Goal: Use online tool/utility: Utilize a website feature to perform a specific function

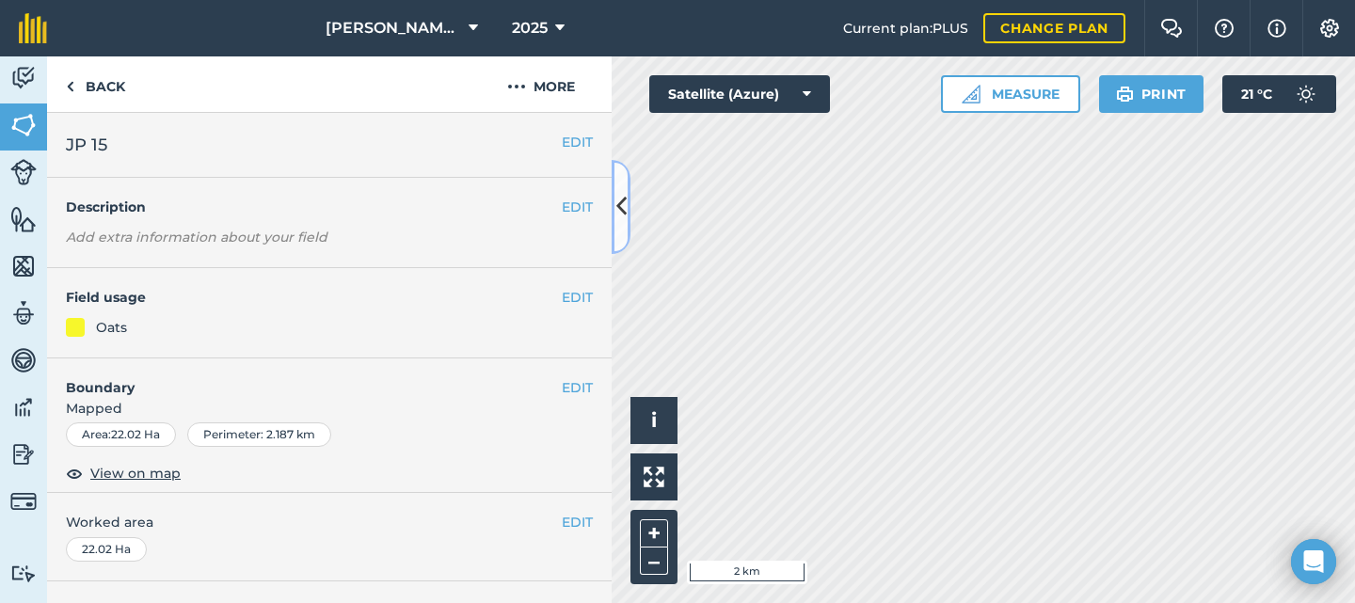
click at [617, 202] on icon at bounding box center [622, 206] width 10 height 33
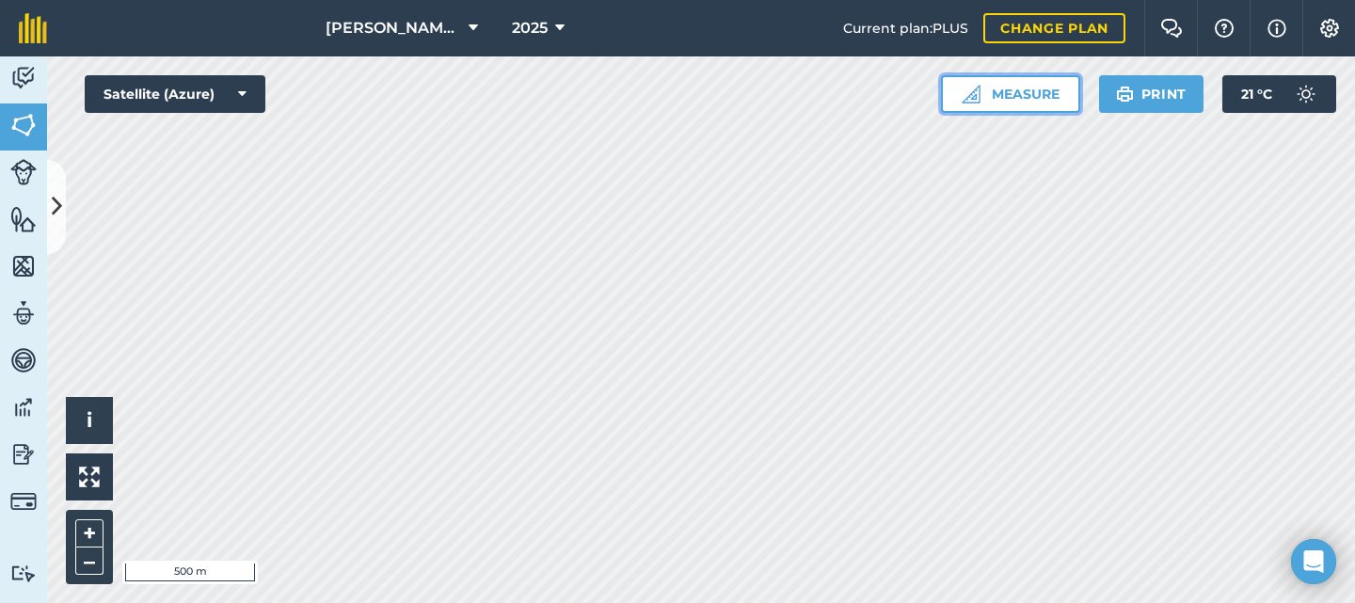
click at [987, 91] on button "Measure" at bounding box center [1010, 94] width 139 height 38
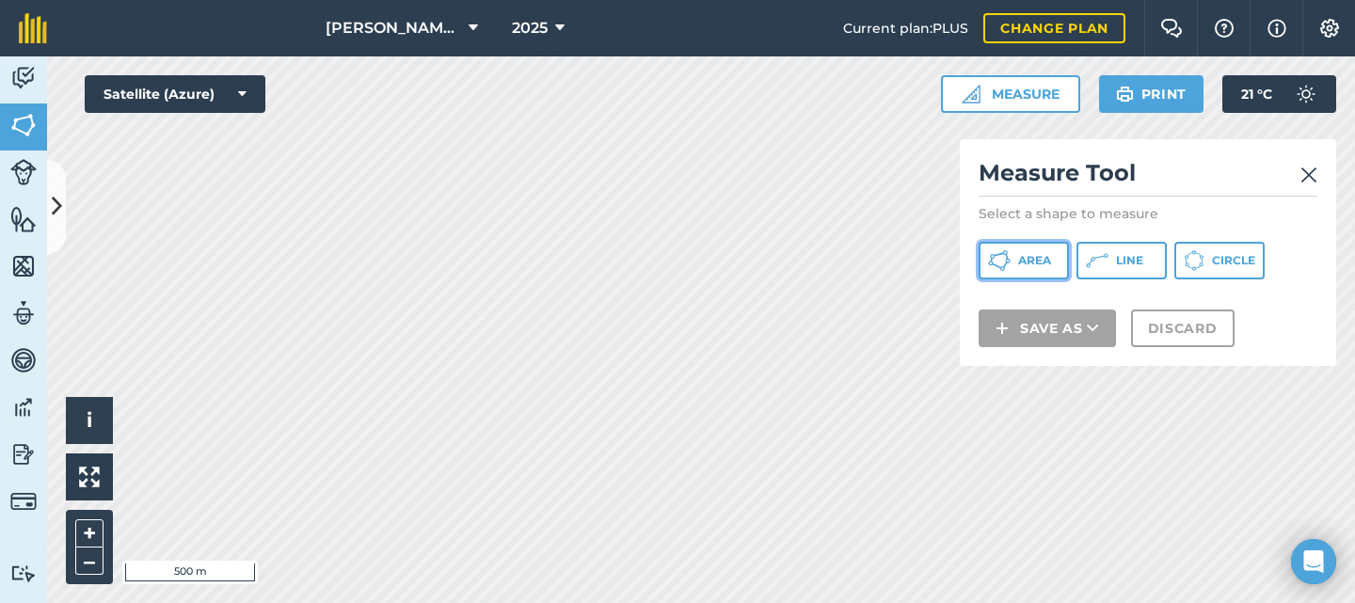
click at [1034, 264] on span "Area" at bounding box center [1034, 260] width 33 height 15
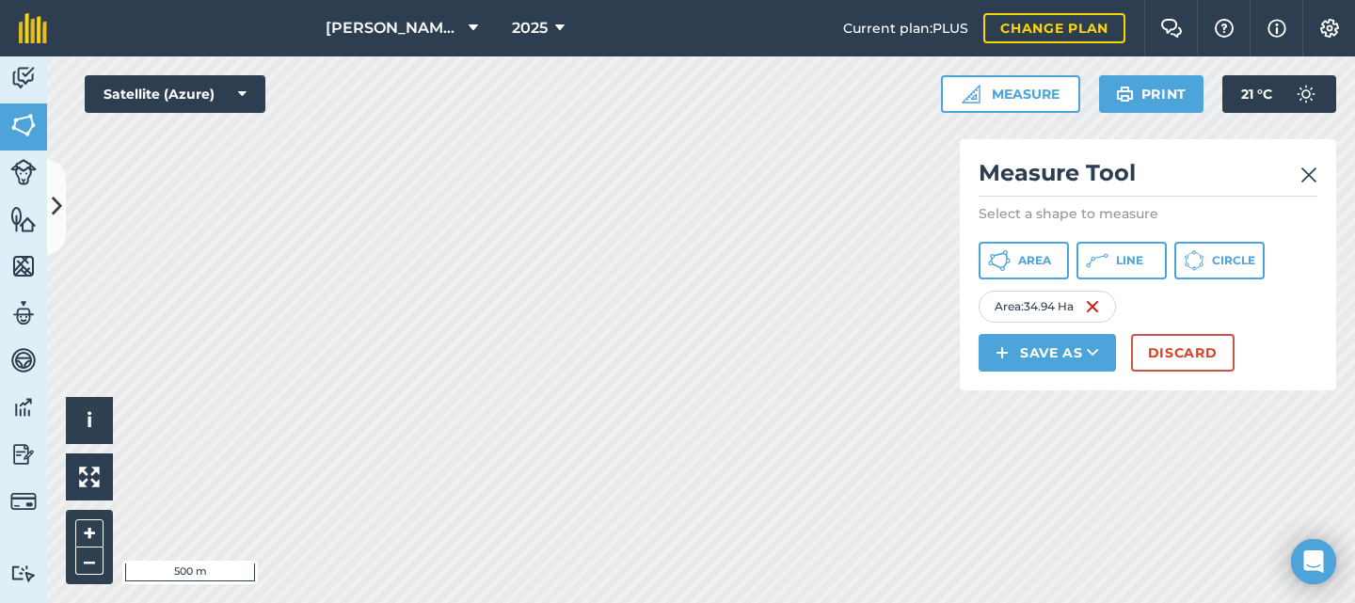
click at [1306, 169] on img at bounding box center [1309, 175] width 17 height 23
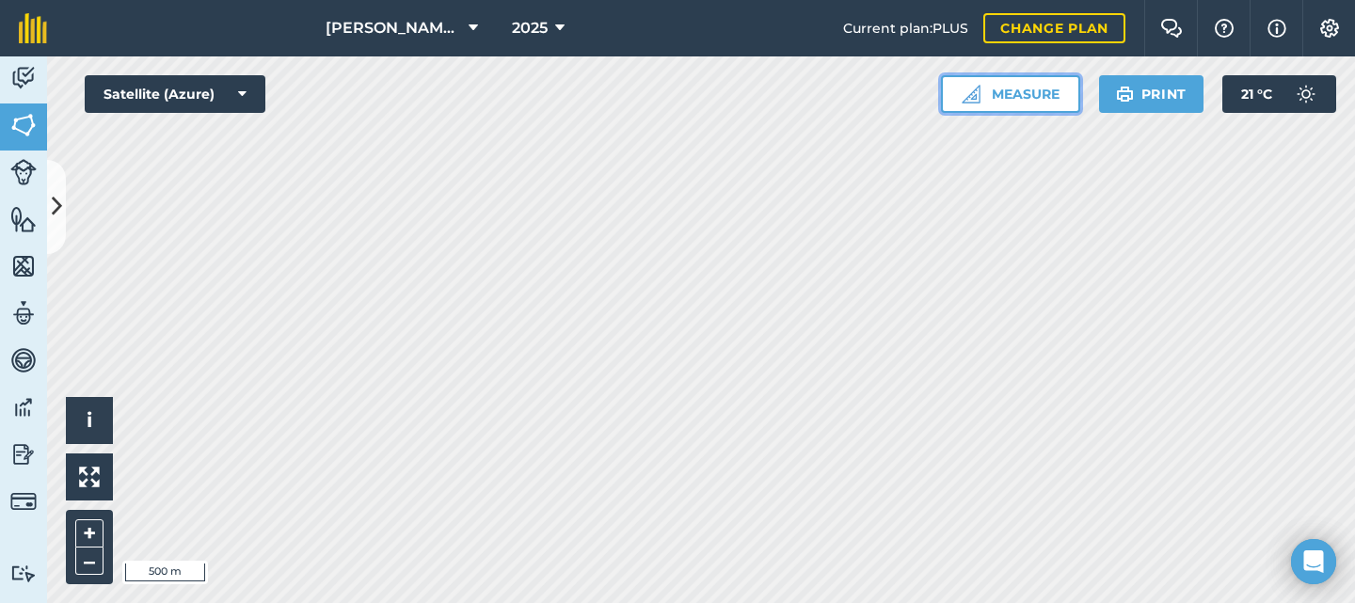
click at [997, 89] on button "Measure" at bounding box center [1010, 94] width 139 height 38
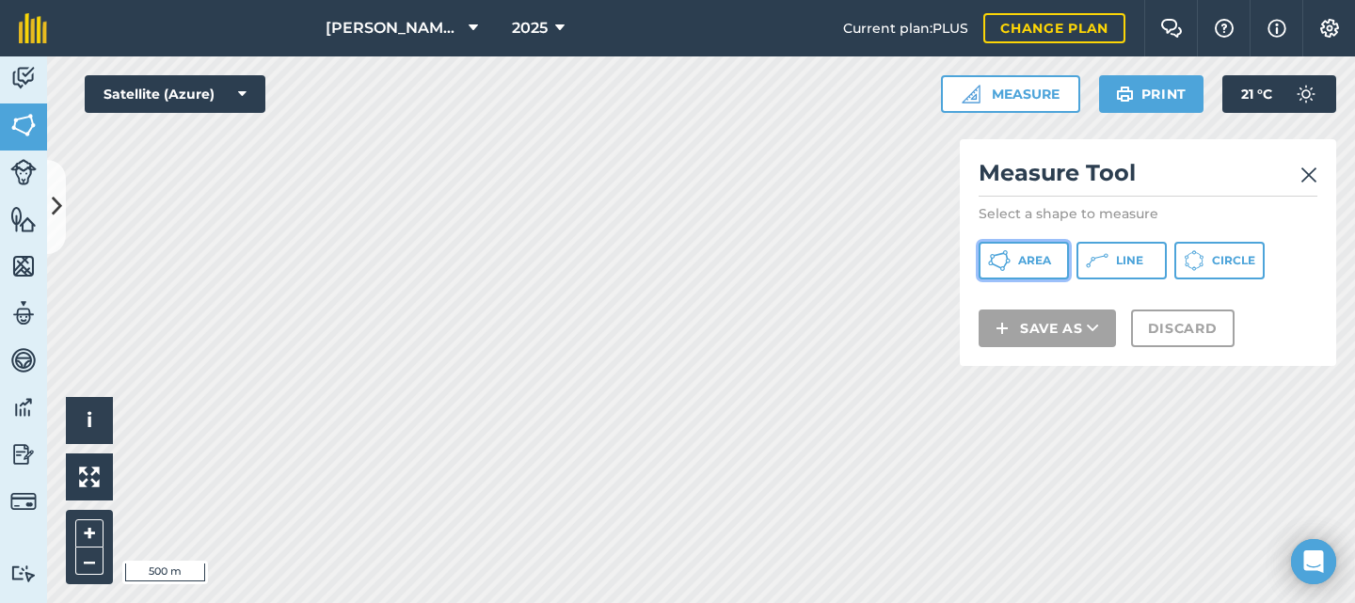
click at [1014, 266] on button "Area" at bounding box center [1024, 261] width 90 height 38
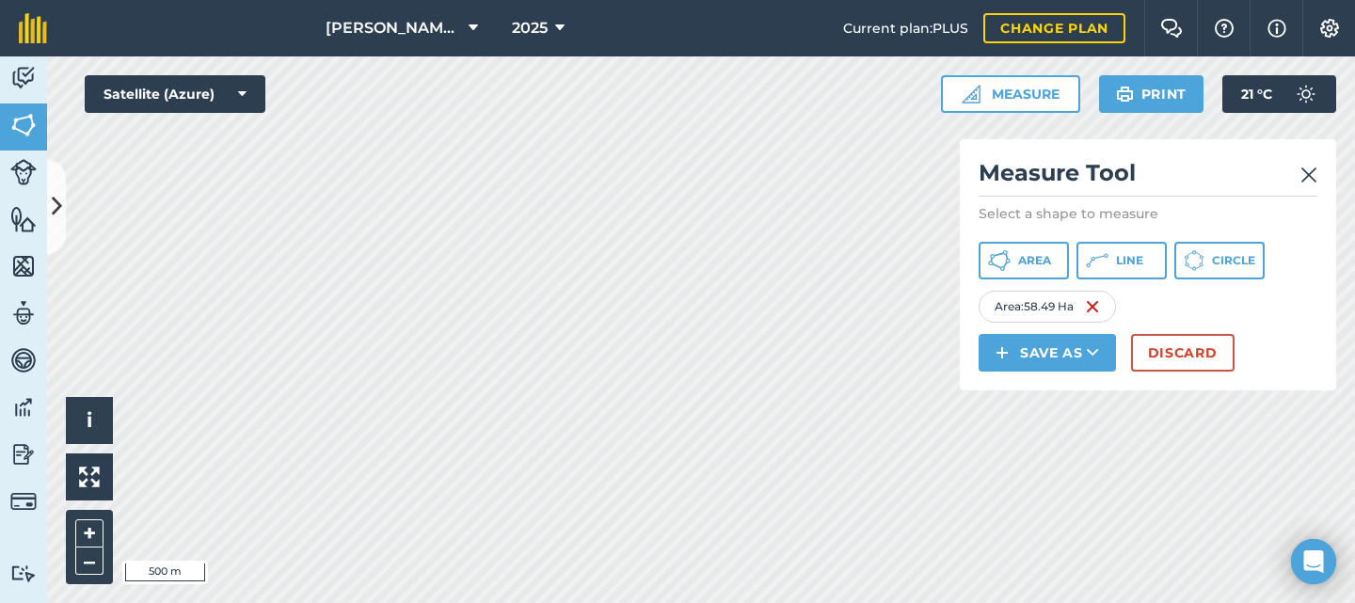
click at [1308, 169] on img at bounding box center [1309, 175] width 17 height 23
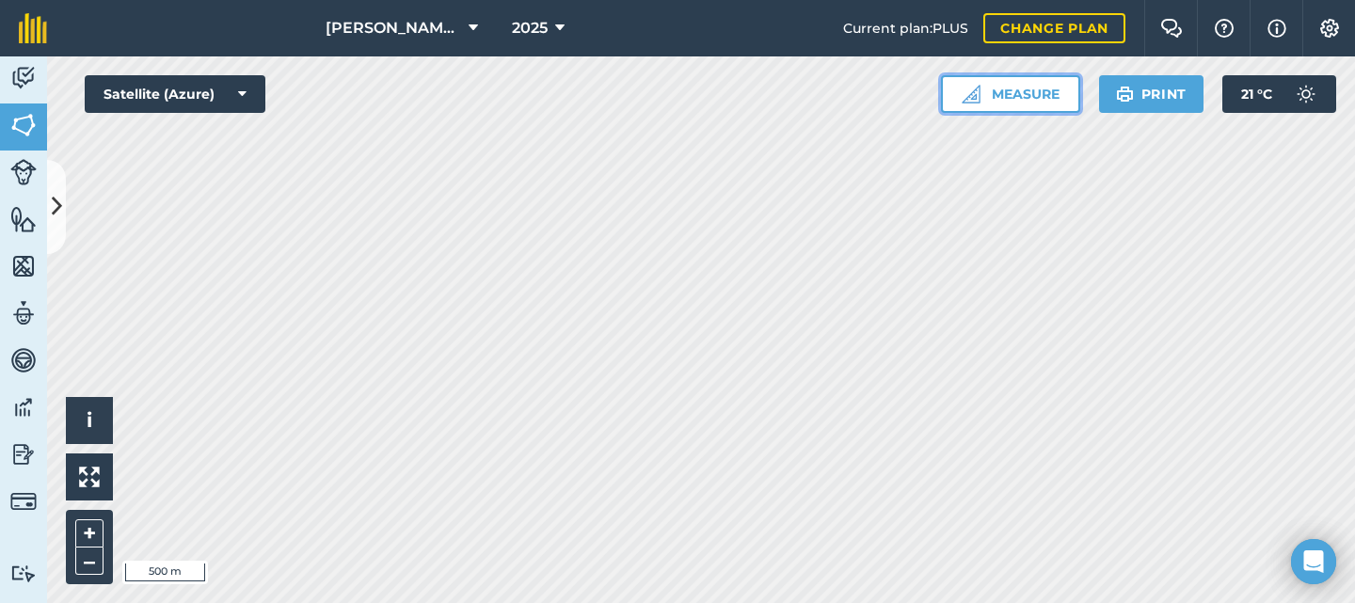
click at [1017, 93] on button "Measure" at bounding box center [1010, 94] width 139 height 38
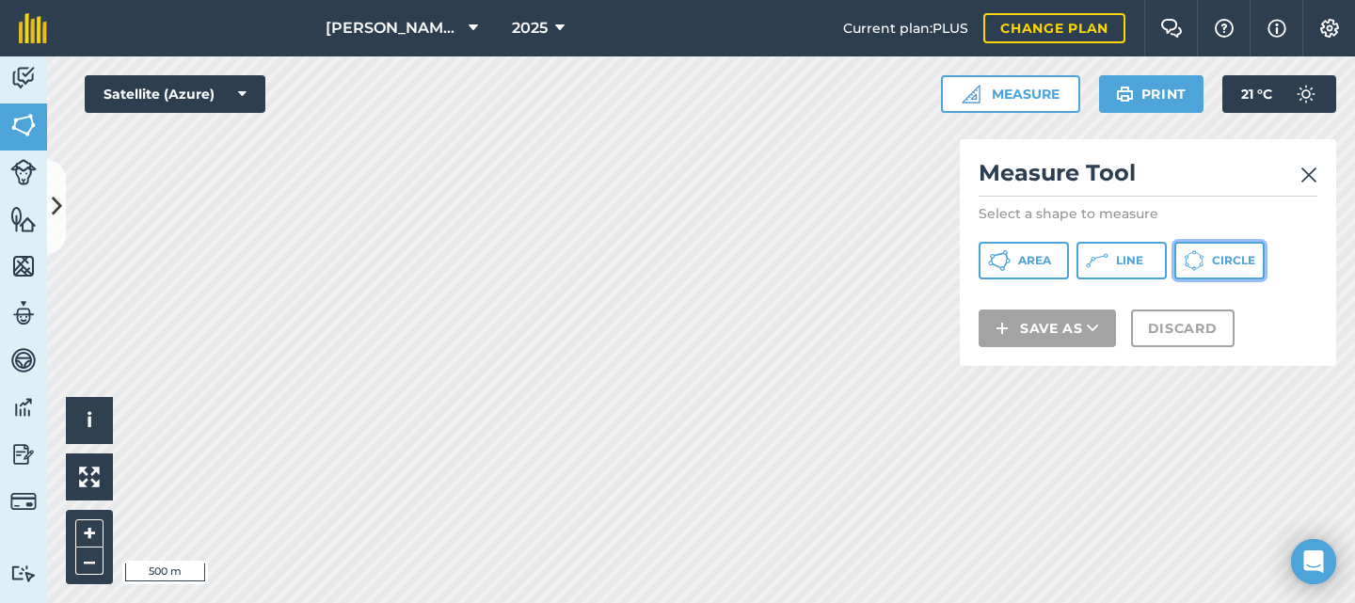
click at [1211, 266] on button "Circle" at bounding box center [1220, 261] width 90 height 38
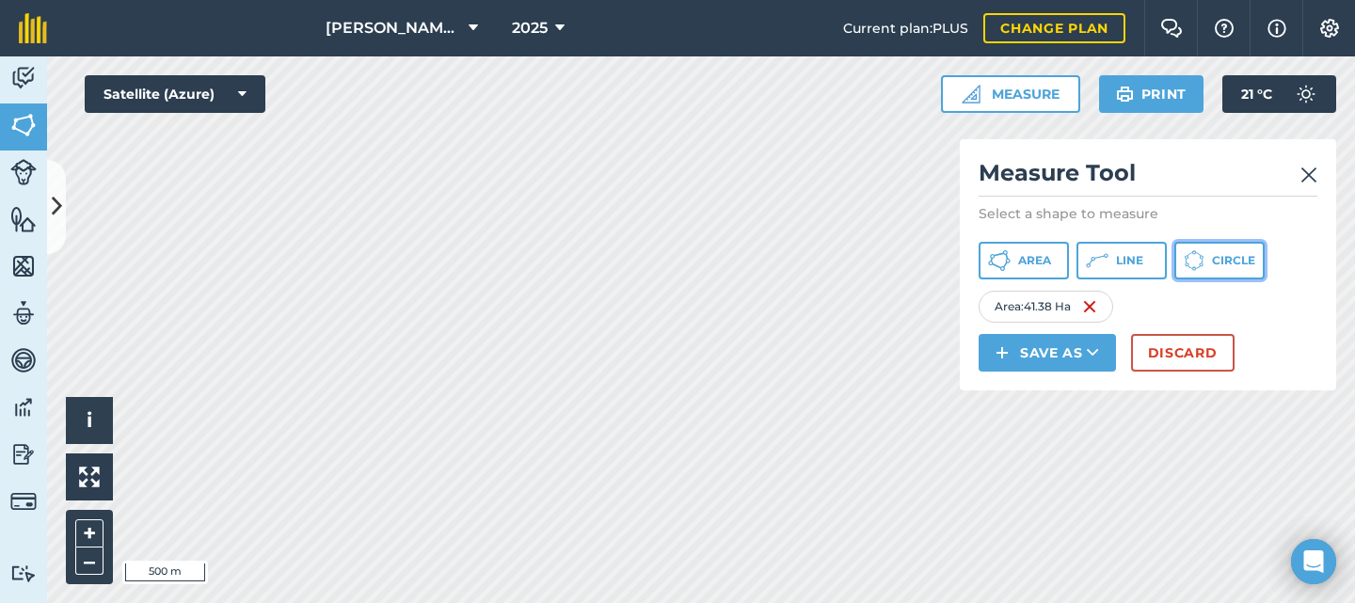
click at [1206, 264] on button "Circle" at bounding box center [1220, 261] width 90 height 38
click at [1206, 261] on button "Circle" at bounding box center [1220, 261] width 90 height 38
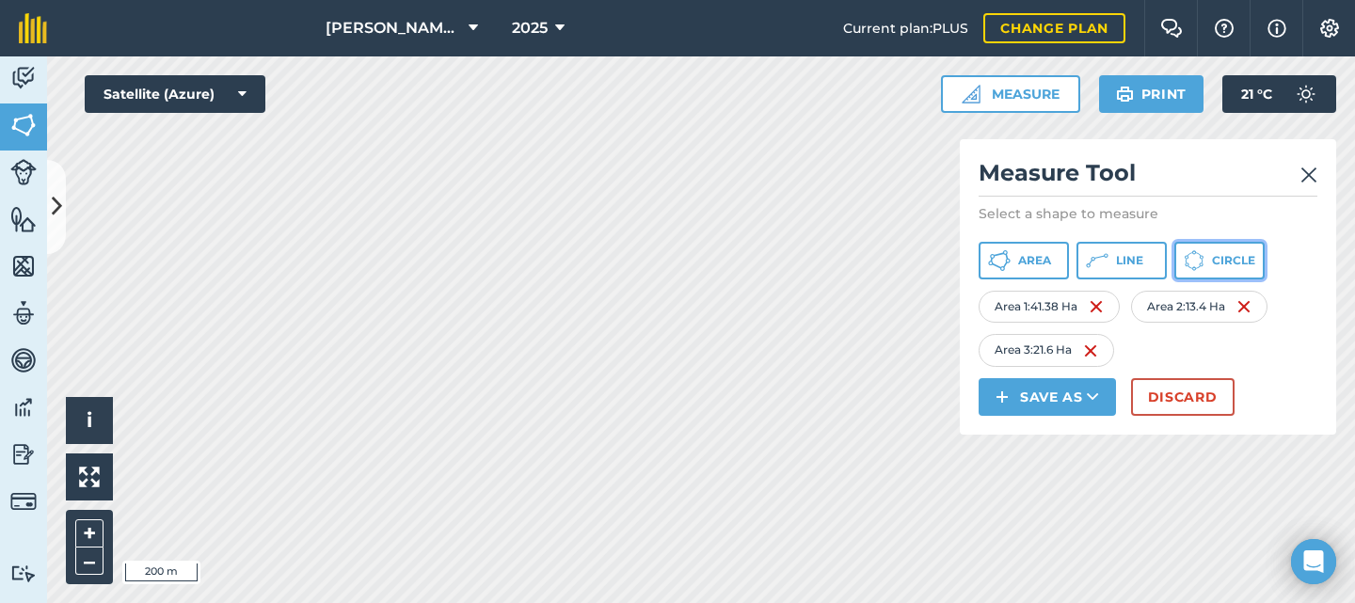
click at [1223, 263] on span "Circle" at bounding box center [1233, 260] width 43 height 15
click at [1215, 261] on span "Circle" at bounding box center [1233, 260] width 43 height 15
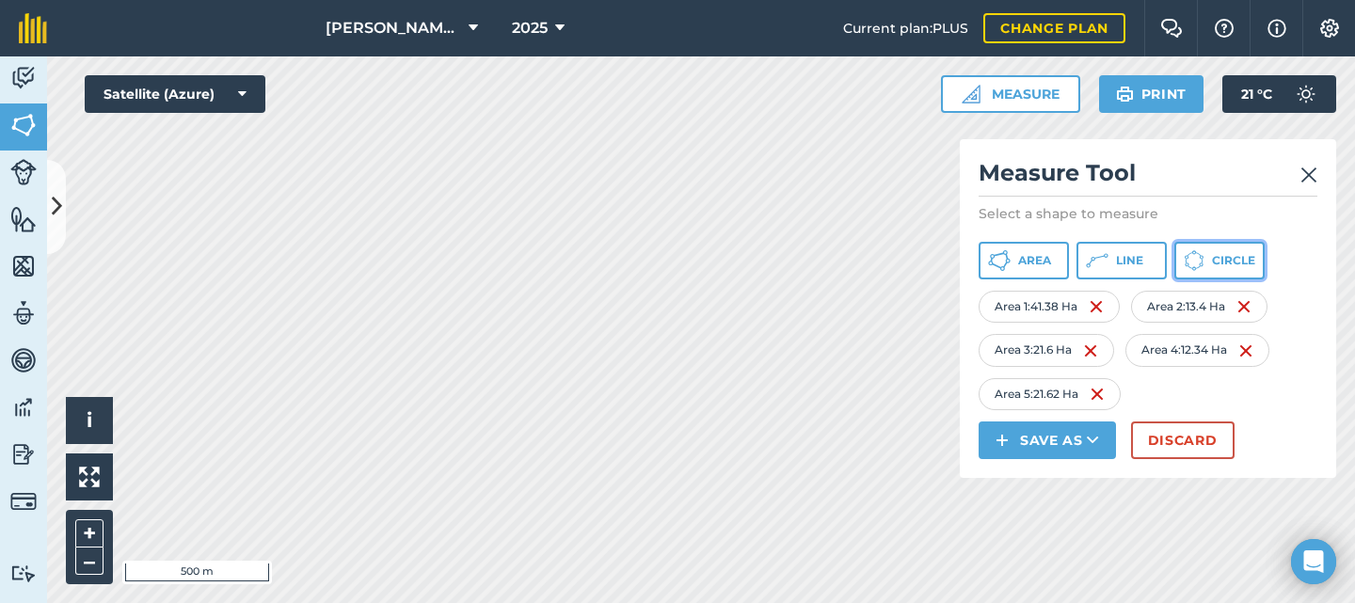
click at [1216, 258] on span "Circle" at bounding box center [1233, 260] width 43 height 15
click at [1240, 263] on span "Circle" at bounding box center [1233, 260] width 43 height 15
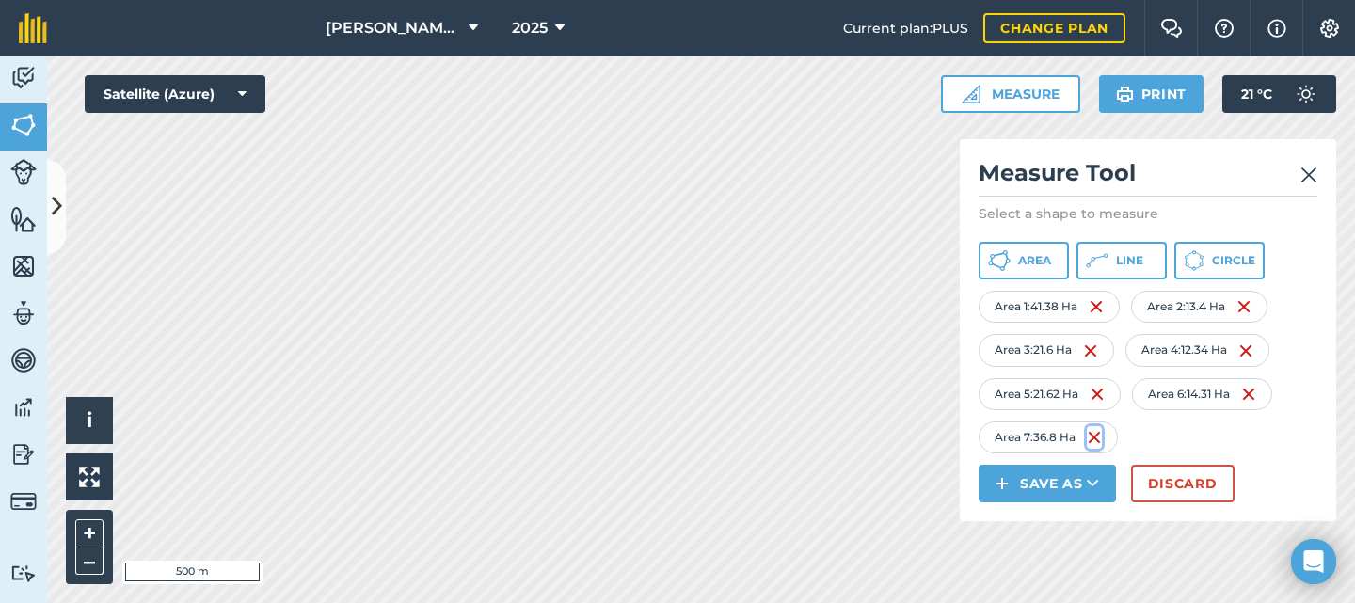
click at [1096, 433] on img at bounding box center [1094, 437] width 15 height 23
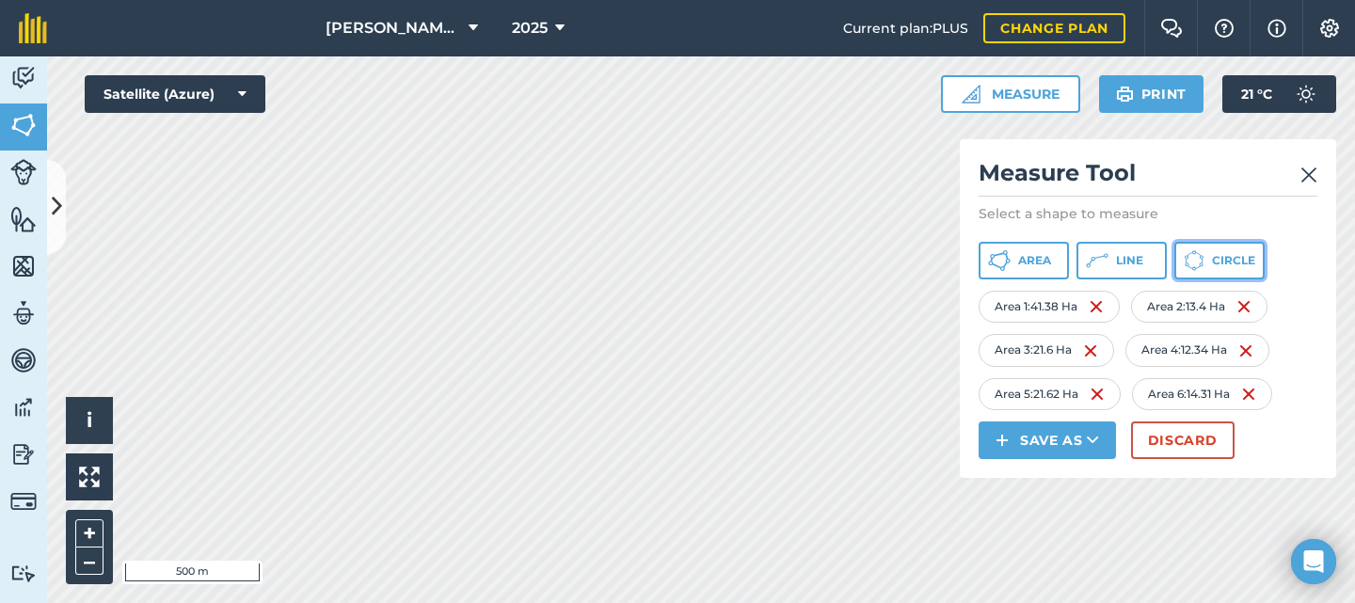
click at [1214, 262] on span "Circle" at bounding box center [1233, 260] width 43 height 15
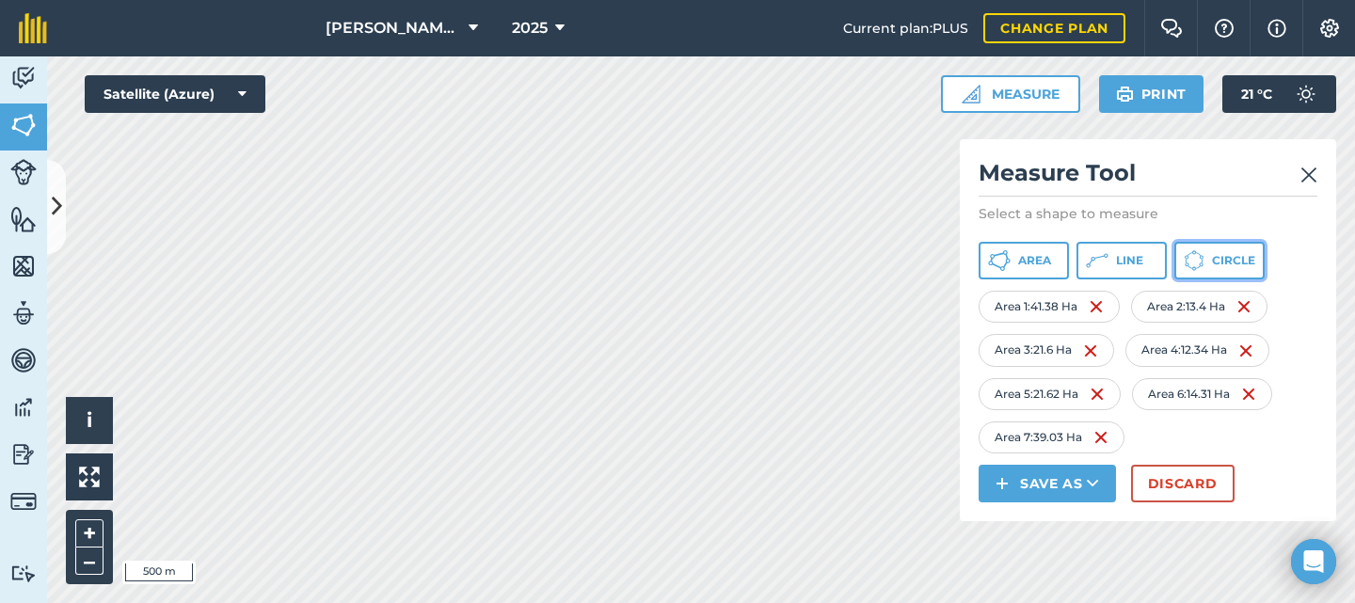
click at [1213, 259] on span "Circle" at bounding box center [1233, 260] width 43 height 15
click at [1215, 263] on span "Circle" at bounding box center [1233, 260] width 43 height 15
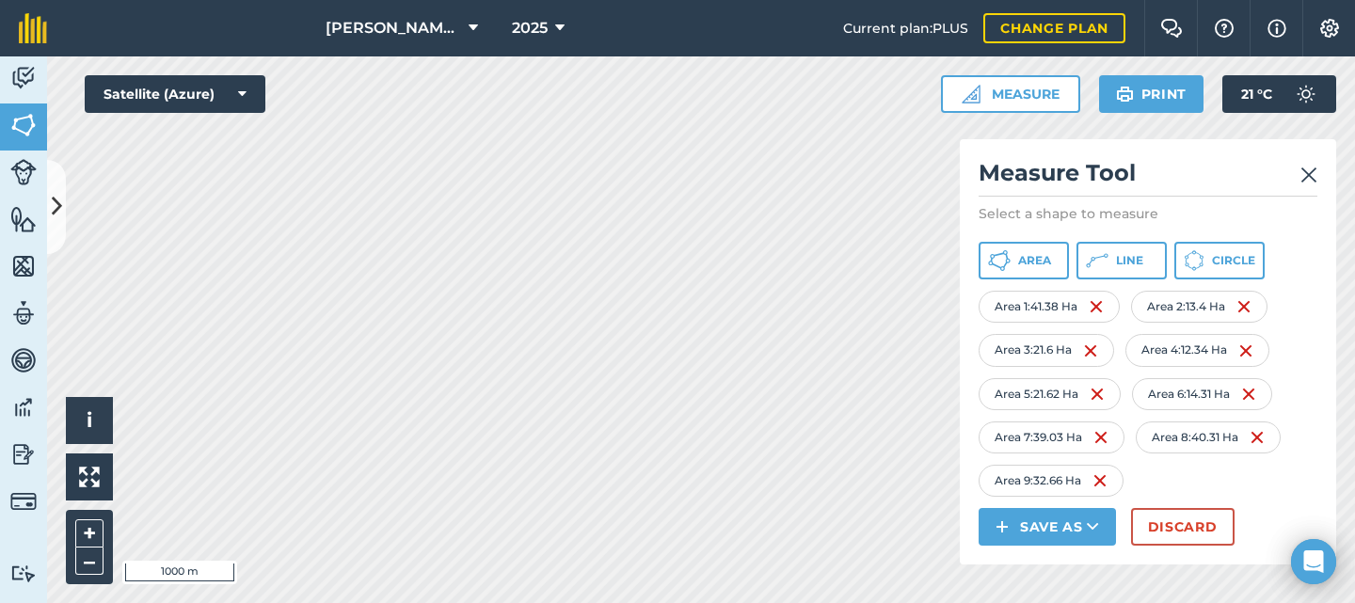
click at [1307, 170] on img at bounding box center [1309, 175] width 17 height 23
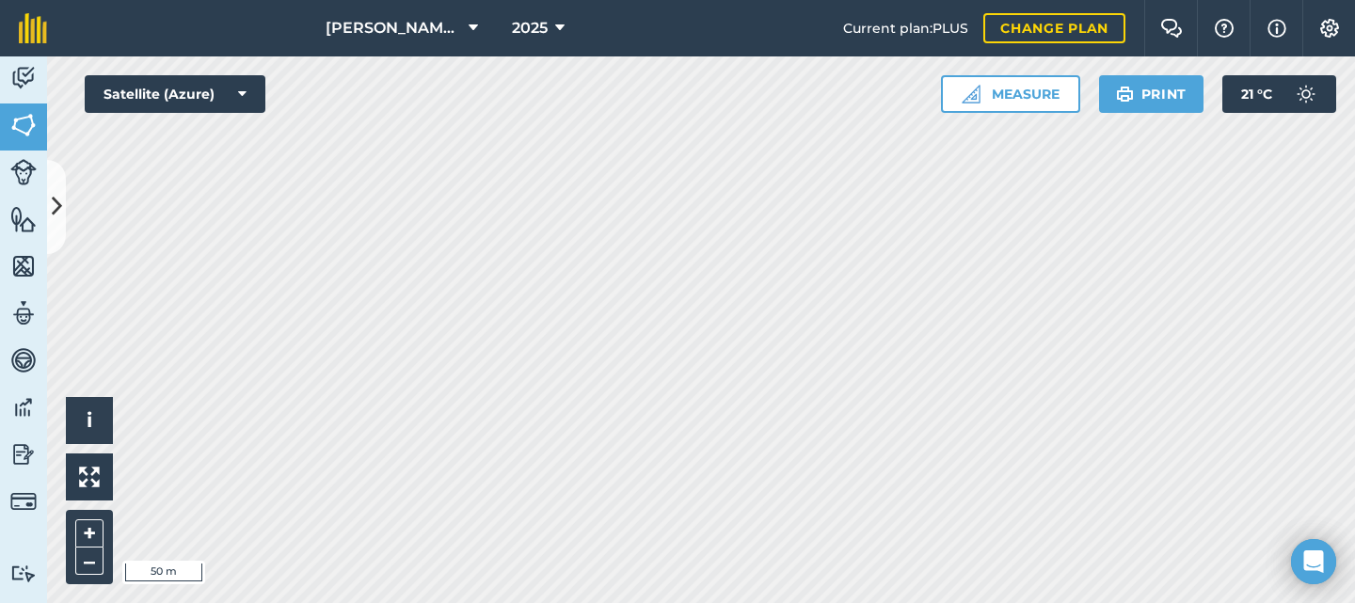
click at [0, 426] on div "Activity Fields Livestock Features Maps Team Vehicles Data Reporting Billing Tu…" at bounding box center [677, 329] width 1355 height 547
click at [988, 83] on button "Measure" at bounding box center [1010, 94] width 139 height 38
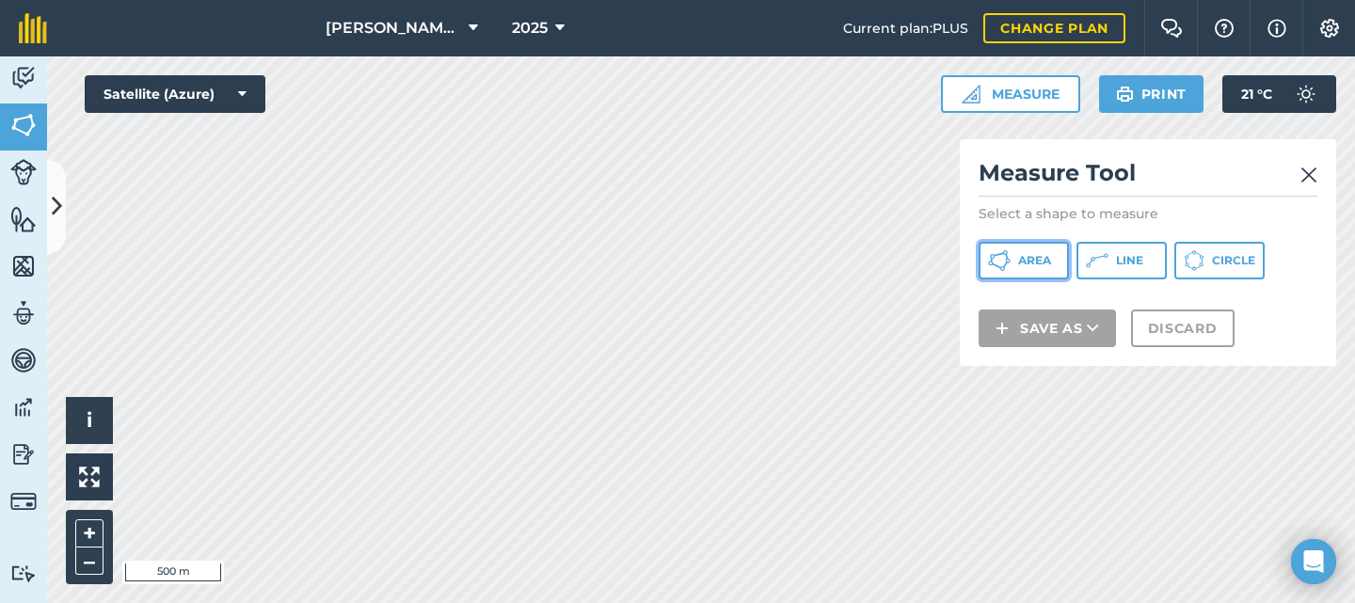
click at [1021, 249] on button "Area" at bounding box center [1024, 261] width 90 height 38
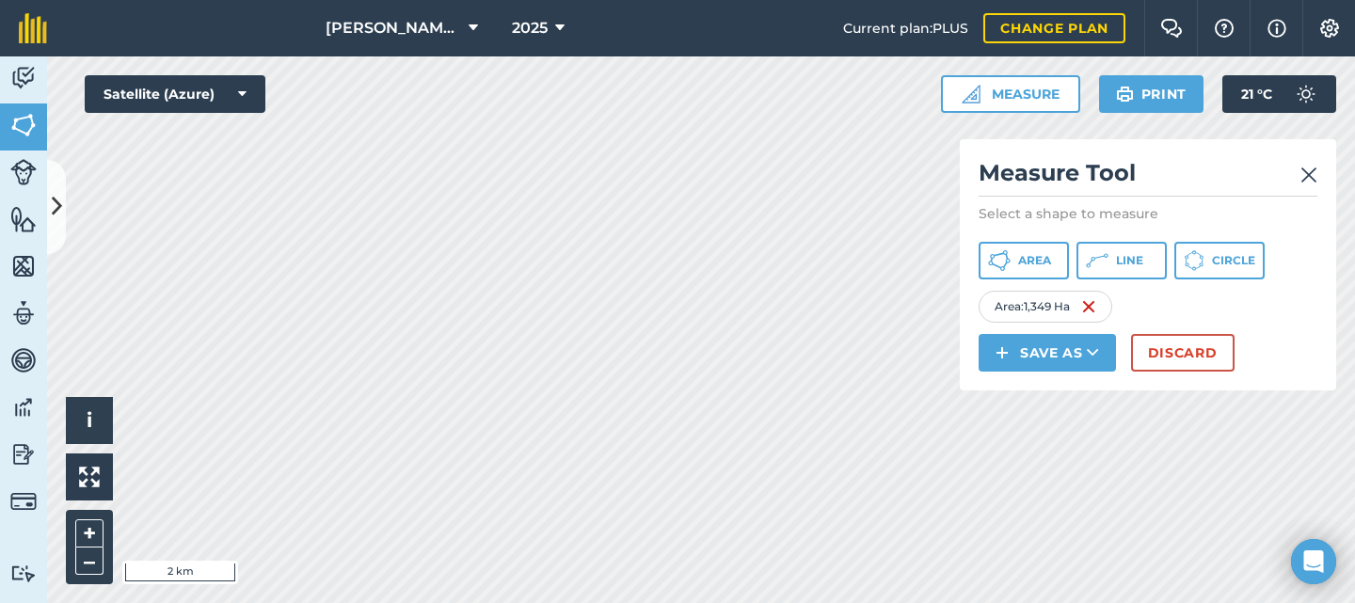
click at [1304, 172] on img at bounding box center [1309, 175] width 17 height 23
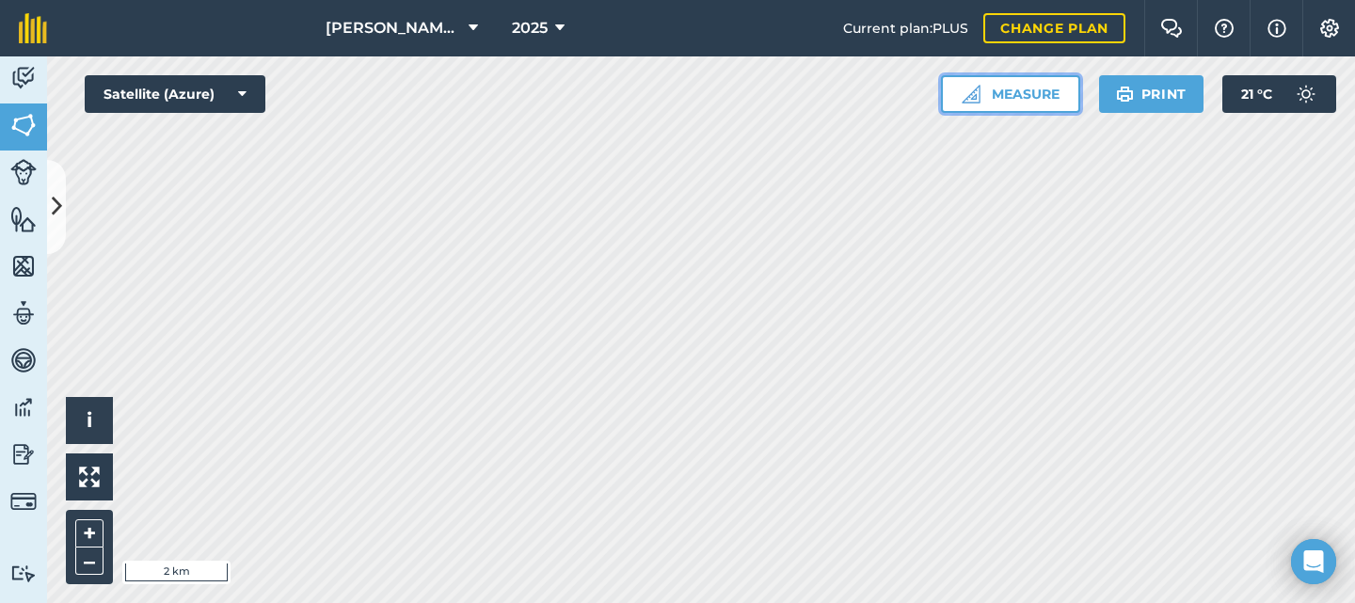
click at [998, 104] on button "Measure" at bounding box center [1010, 94] width 139 height 38
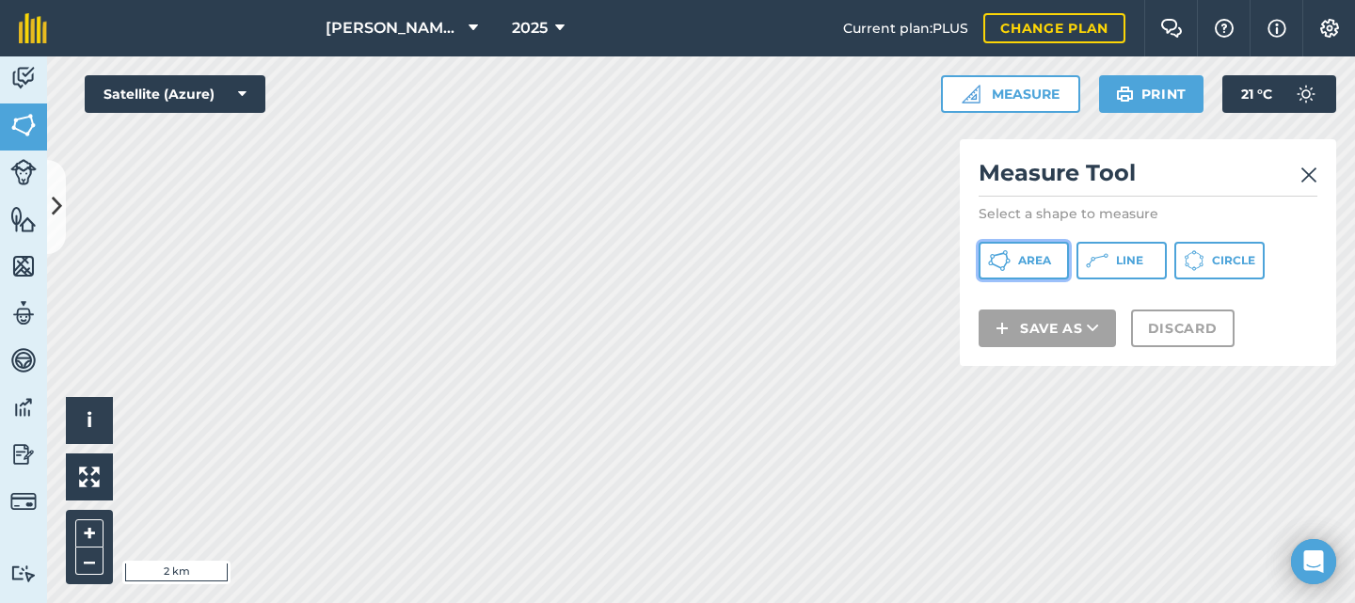
click at [1015, 263] on button "Area" at bounding box center [1024, 261] width 90 height 38
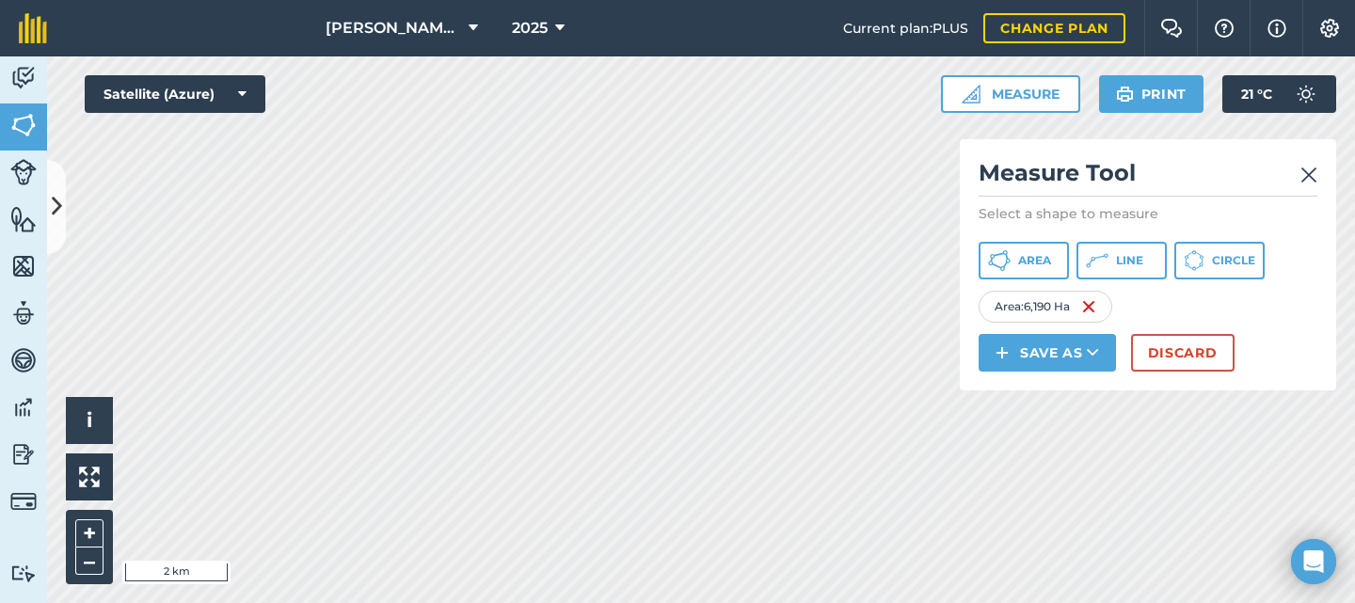
click at [1305, 168] on img at bounding box center [1309, 175] width 17 height 23
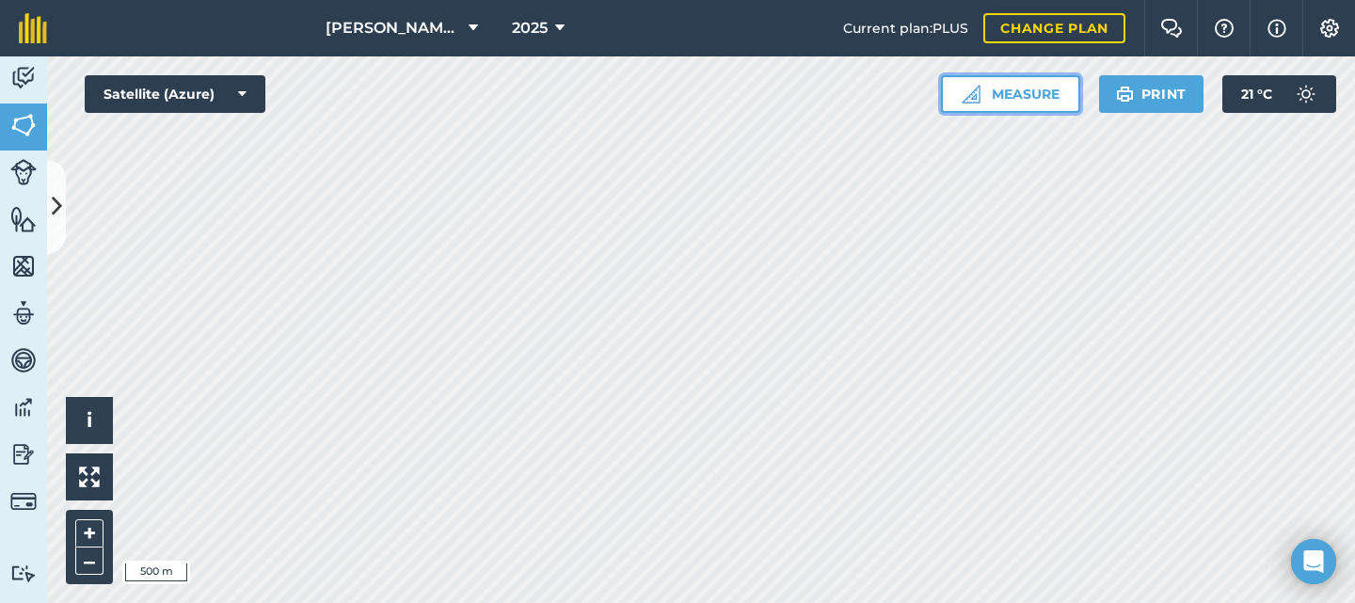
click at [984, 90] on button "Measure" at bounding box center [1010, 94] width 139 height 38
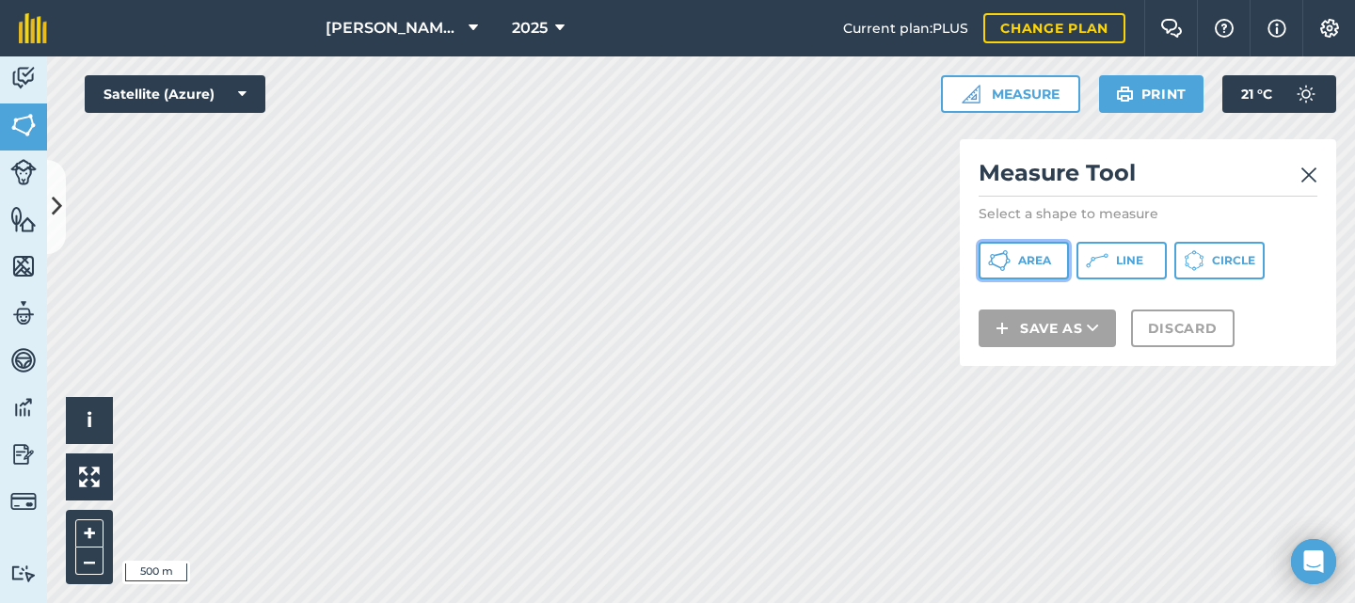
click at [1012, 257] on button "Area" at bounding box center [1024, 261] width 90 height 38
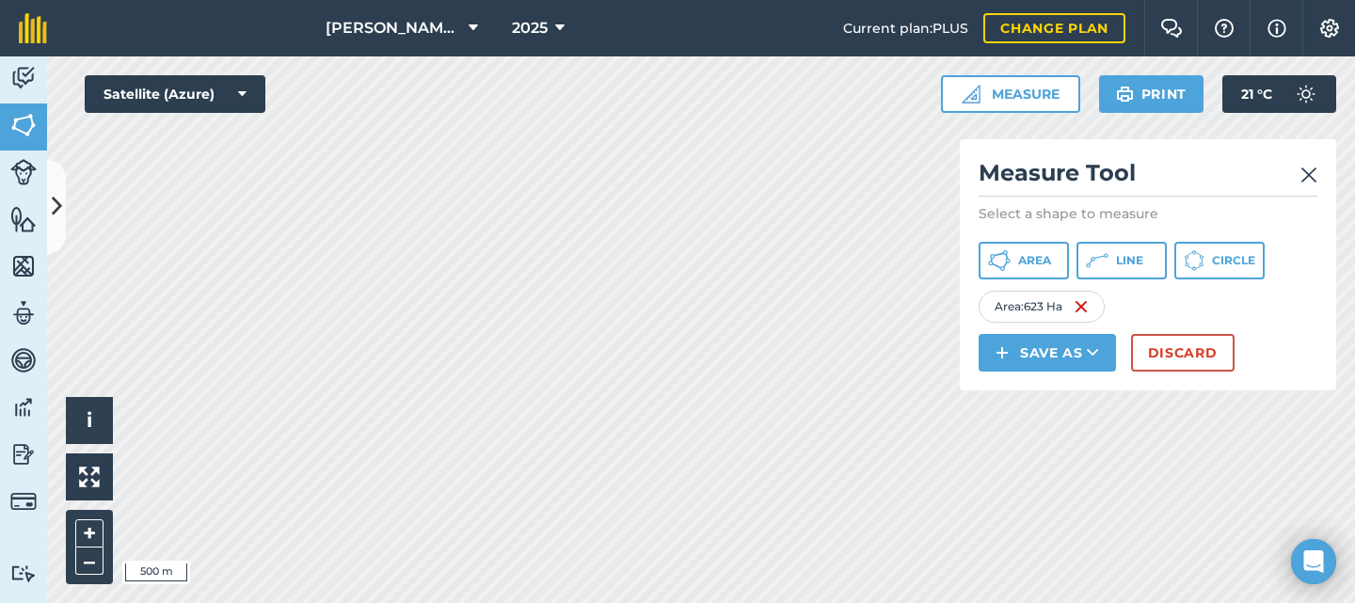
click at [1316, 182] on img at bounding box center [1309, 175] width 17 height 23
